Goal: Find specific page/section: Find specific page/section

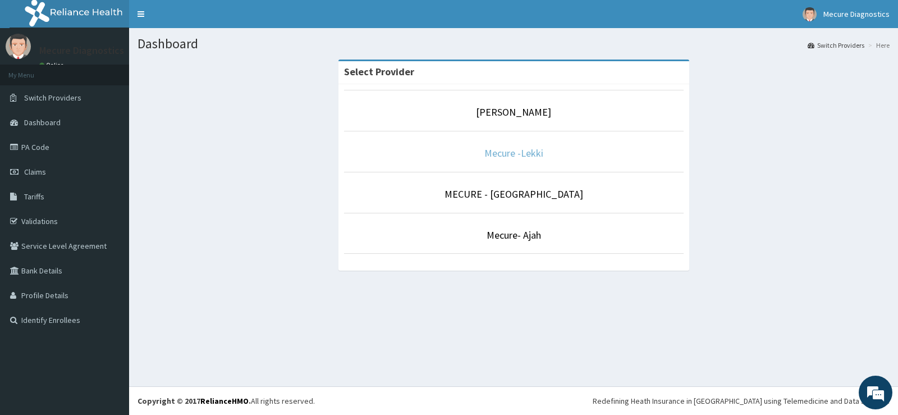
click at [533, 154] on link "Mecure -Lekki" at bounding box center [513, 152] width 59 height 13
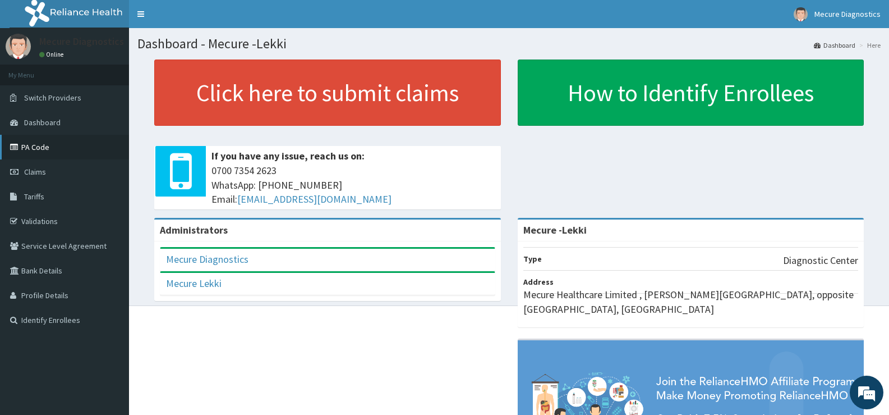
click at [45, 145] on link "PA Code" at bounding box center [64, 147] width 129 height 25
